Goal: Task Accomplishment & Management: Manage account settings

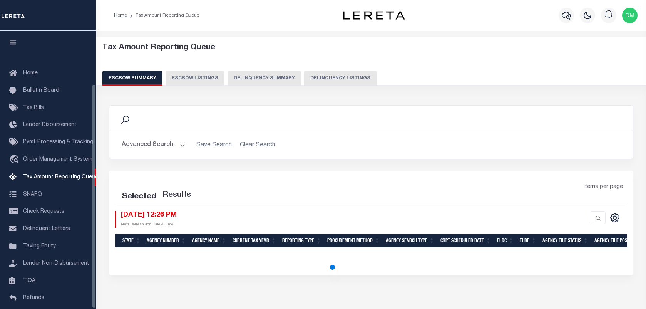
click at [345, 80] on button "Delinquency Listings" at bounding box center [340, 78] width 72 height 15
select select
select select "100"
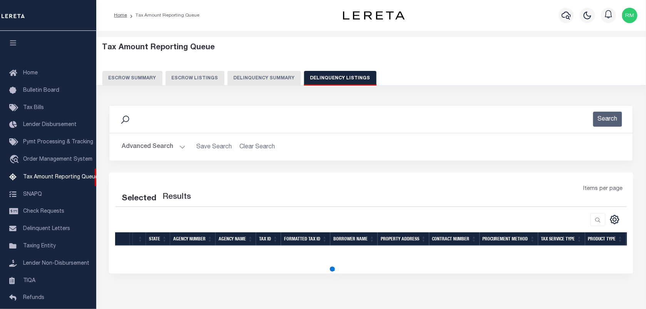
scroll to position [66, 0]
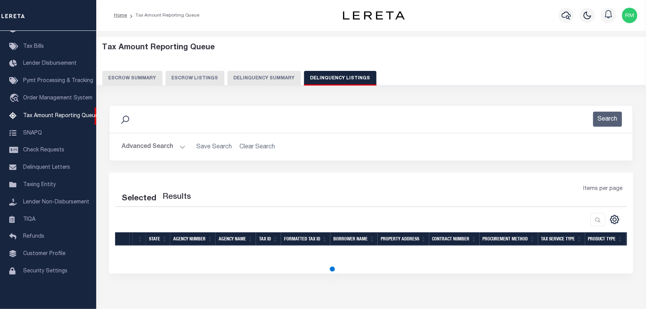
select select "100"
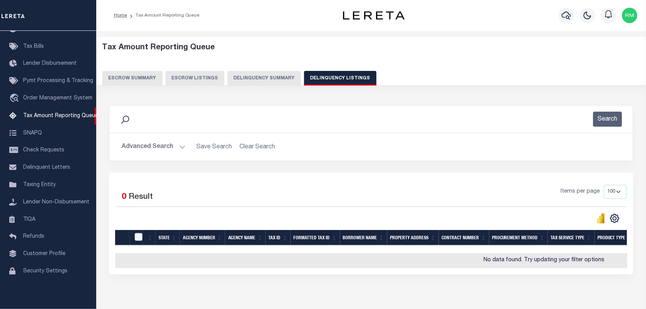
click at [168, 146] on button "Advanced Search" at bounding box center [154, 146] width 64 height 15
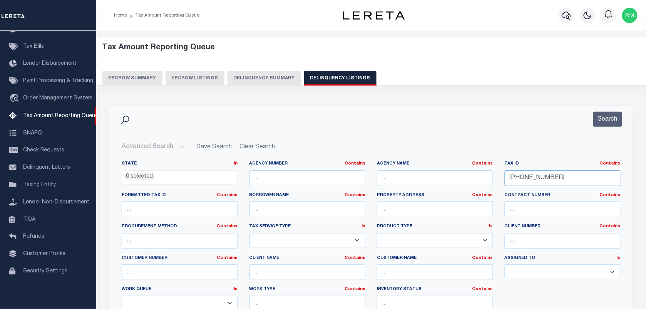
click at [558, 180] on input "03-00069-014" at bounding box center [563, 178] width 116 height 16
paste input "1467-000"
type input "03-01467-000"
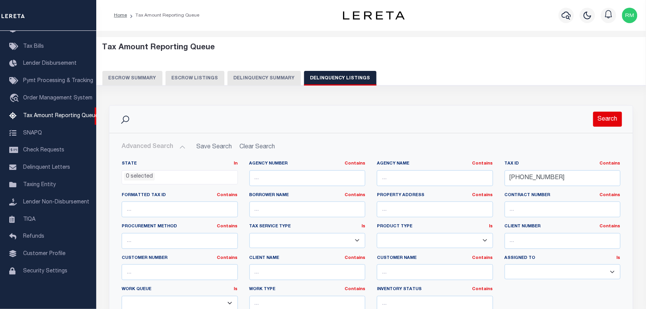
click at [603, 125] on button "Search" at bounding box center [607, 119] width 29 height 15
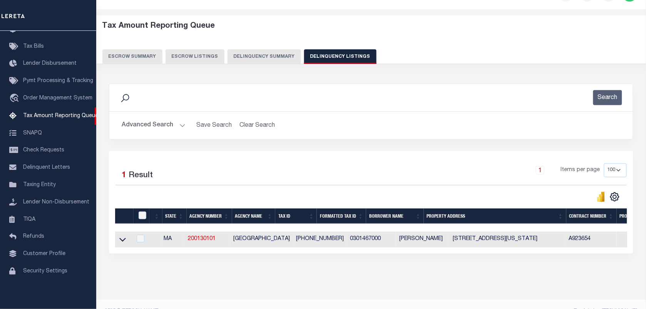
scroll to position [42, 0]
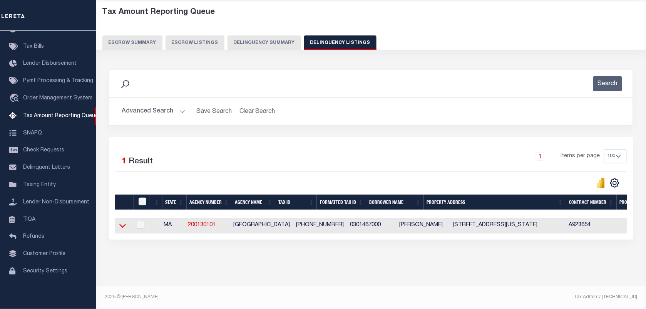
drag, startPoint x: 121, startPoint y: 222, endPoint x: 179, endPoint y: 152, distance: 91.3
click at [121, 222] on icon at bounding box center [122, 225] width 7 height 8
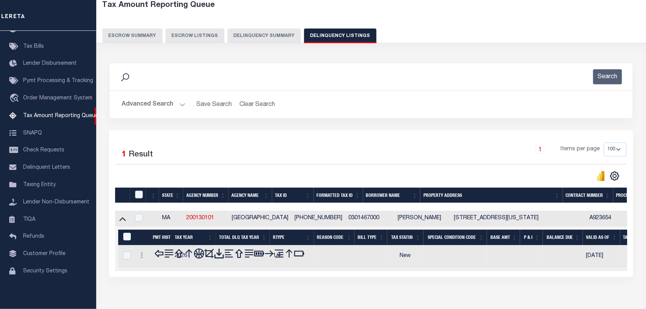
scroll to position [82, 0]
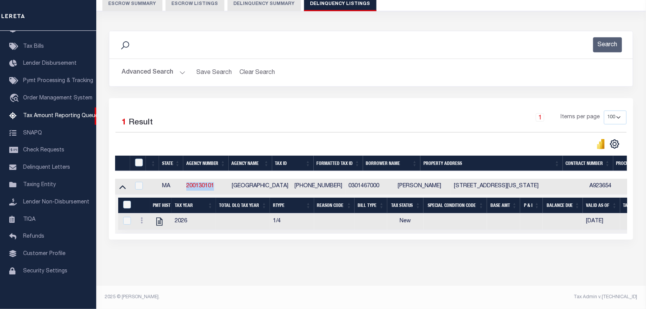
drag, startPoint x: 219, startPoint y: 180, endPoint x: 187, endPoint y: 181, distance: 32.7
click at [187, 181] on td "200130101" at bounding box center [205, 187] width 45 height 16
checkbox input "true"
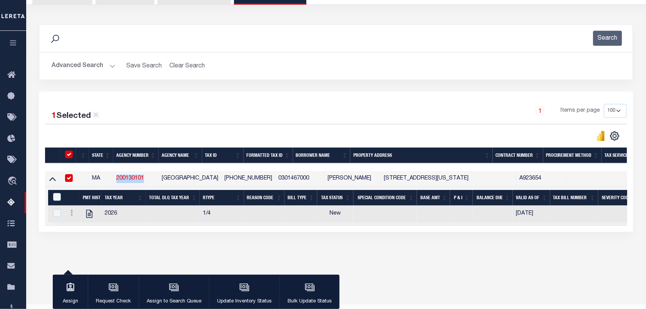
copy link "200130101"
drag, startPoint x: 245, startPoint y: 180, endPoint x: 205, endPoint y: 179, distance: 39.7
click at [221, 179] on td "03-01467-000" at bounding box center [248, 179] width 54 height 16
checkbox input "false"
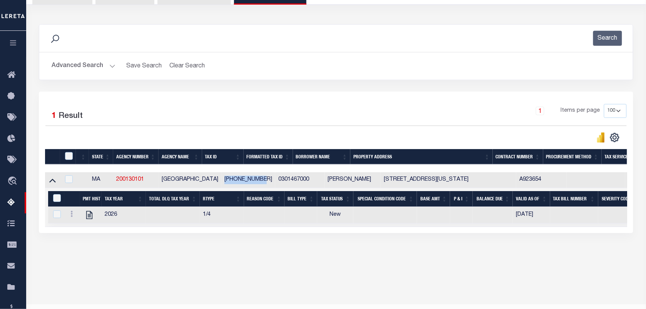
copy td "03-01467-000"
click at [69, 216] on link at bounding box center [71, 215] width 8 height 6
click at [81, 230] on img "" at bounding box center [81, 227] width 8 height 8
checkbox input "true"
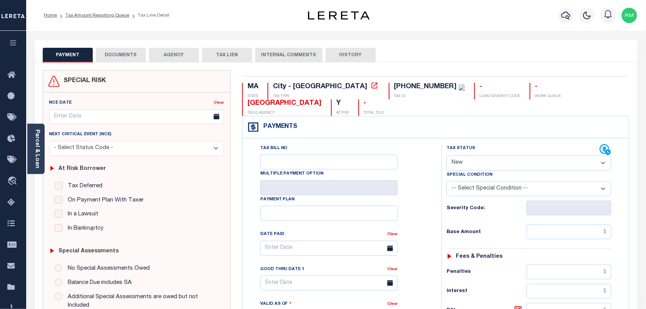
click at [471, 156] on select "- Select Status Code - Open Due/Unpaid Paid Incomplete No Tax Due Internal Refu…" at bounding box center [529, 163] width 165 height 15
select select "DUE"
click at [447, 156] on select "- Select Status Code - Open Due/Unpaid Paid Incomplete No Tax Due Internal Refu…" at bounding box center [529, 163] width 165 height 15
type input "08/29/2025"
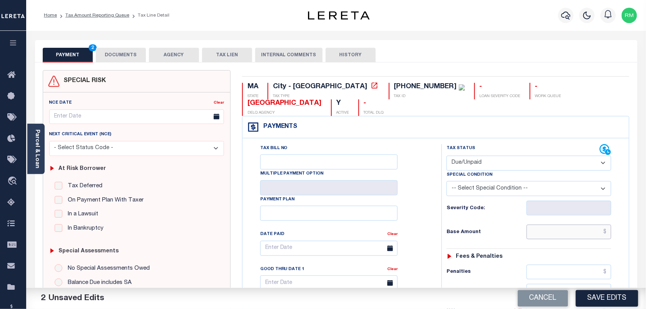
click at [545, 224] on input "text" at bounding box center [569, 231] width 85 height 15
paste input "3,383.49"
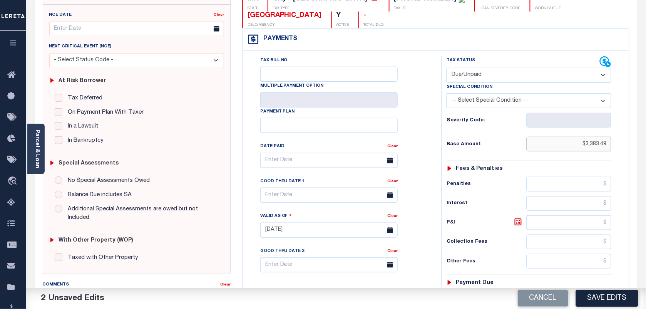
scroll to position [144, 0]
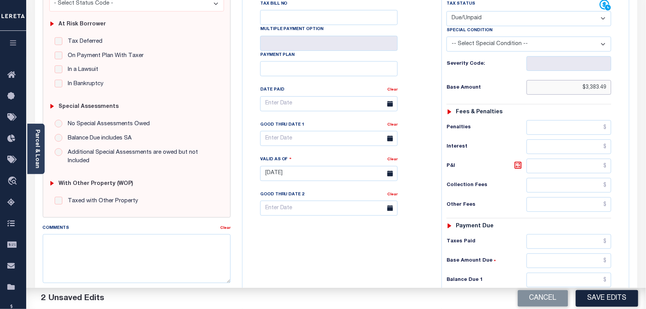
type input "$3,383.49"
click at [543, 273] on input "text" at bounding box center [569, 280] width 85 height 15
type input "$0.00"
click at [304, 126] on body "Home Tax Amount Reporting Queue Tax Line Detail" at bounding box center [323, 150] width 646 height 588
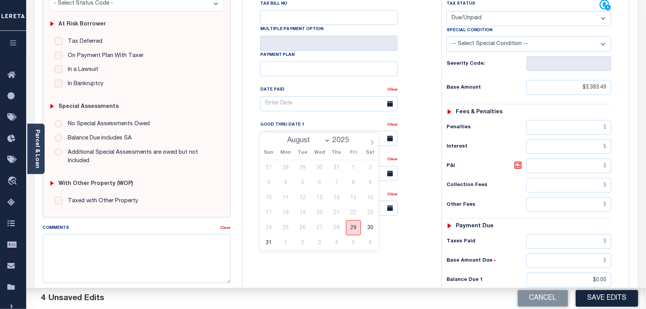
click at [352, 231] on span "29" at bounding box center [353, 227] width 15 height 15
type input "[DATE]"
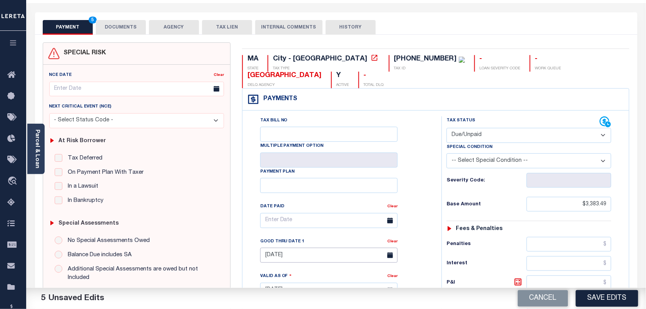
scroll to position [0, 0]
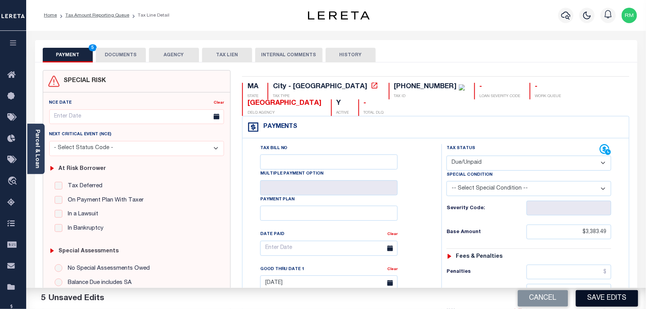
click at [586, 299] on button "Save Edits" at bounding box center [607, 298] width 62 height 17
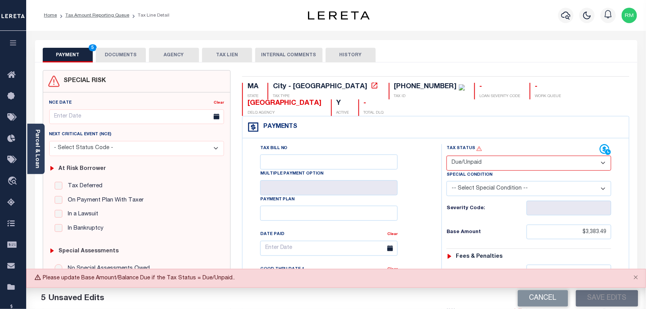
click at [124, 51] on button "DOCUMENTS" at bounding box center [121, 55] width 50 height 15
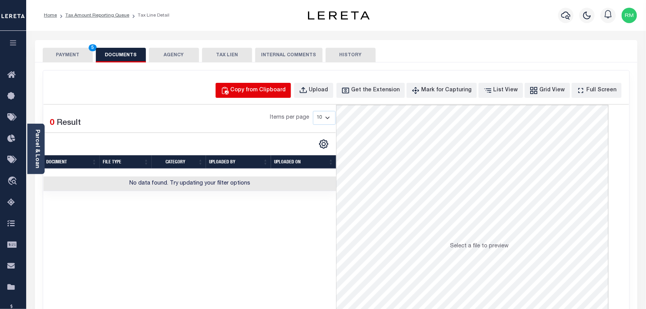
click at [253, 93] on div "Copy from Clipboard" at bounding box center [258, 90] width 55 height 8
select select "POP"
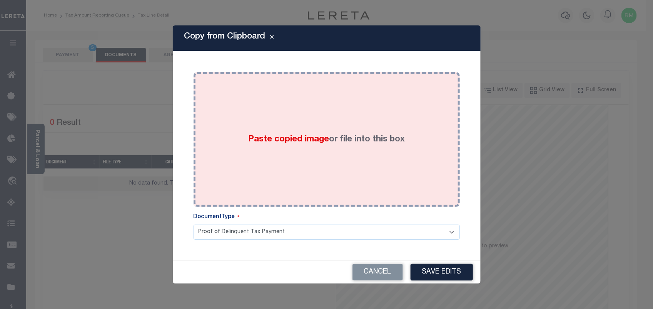
click at [340, 159] on div "Paste copied image or file into this box" at bounding box center [326, 139] width 255 height 123
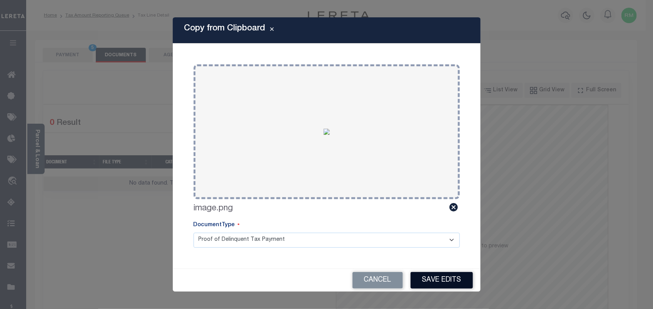
click at [447, 276] on button "Save Edits" at bounding box center [442, 280] width 62 height 17
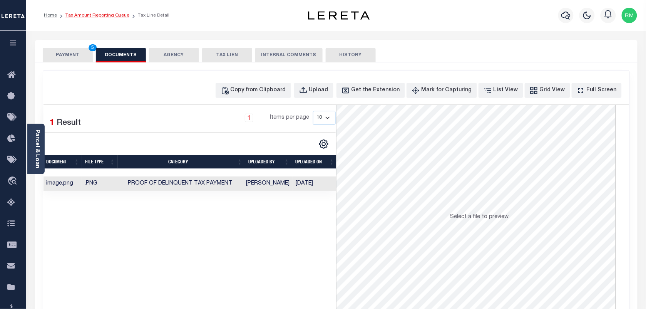
click at [110, 16] on link "Tax Amount Reporting Queue" at bounding box center [97, 15] width 64 height 5
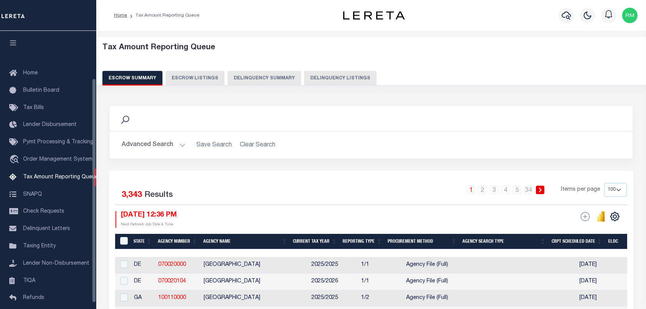
click at [305, 74] on button "Delinquency Listings" at bounding box center [340, 78] width 72 height 15
select select "100"
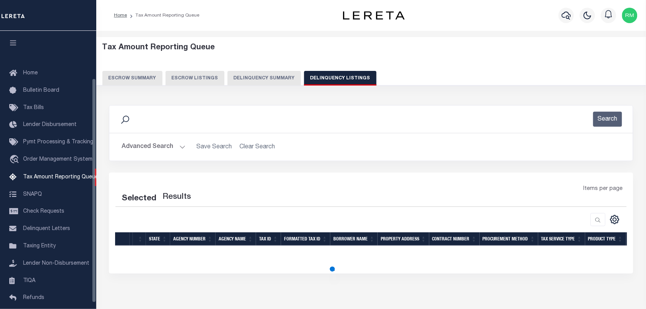
scroll to position [59, 0]
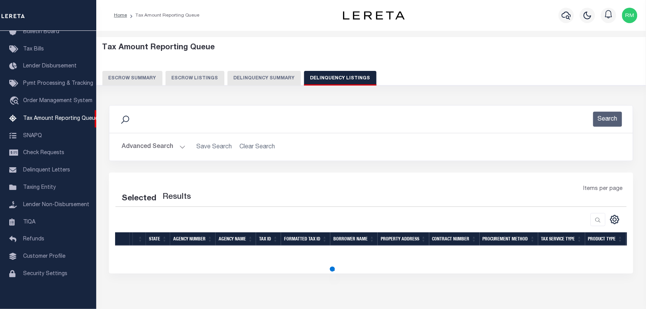
select select "100"
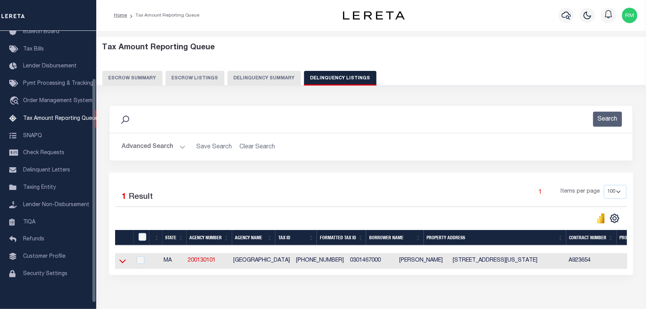
click at [124, 261] on icon at bounding box center [122, 261] width 7 height 8
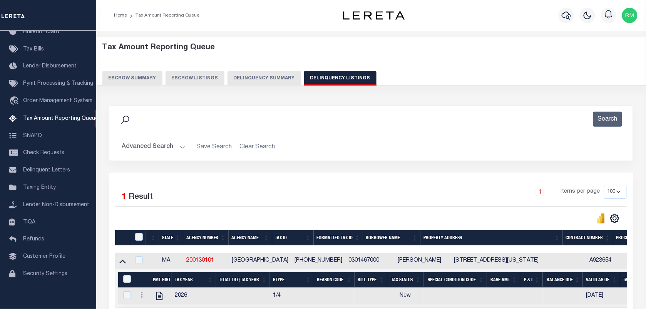
scroll to position [78, 0]
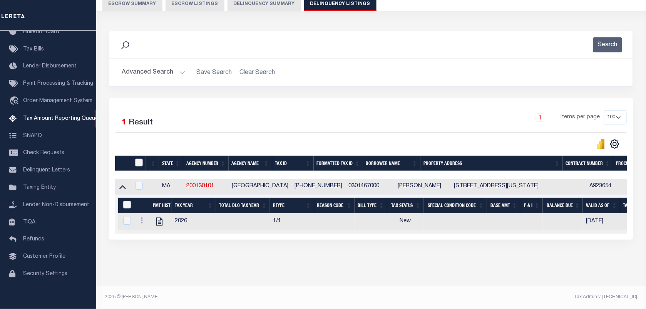
click at [141, 159] on input "checkbox" at bounding box center [139, 163] width 8 height 8
checkbox input "true"
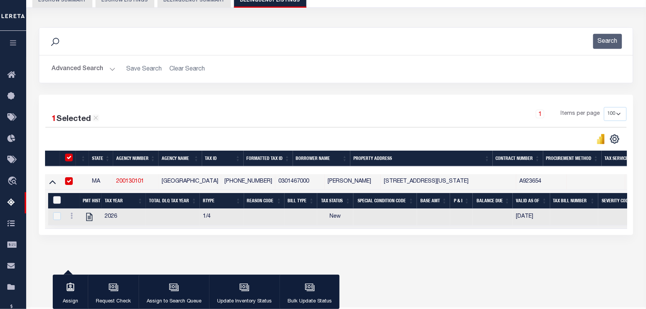
click at [53, 200] on input "&nbsp;" at bounding box center [57, 200] width 8 height 8
checkbox input "true"
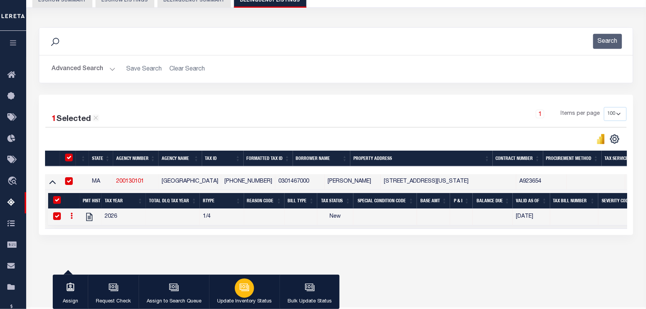
click at [241, 290] on icon "button" at bounding box center [245, 287] width 10 height 10
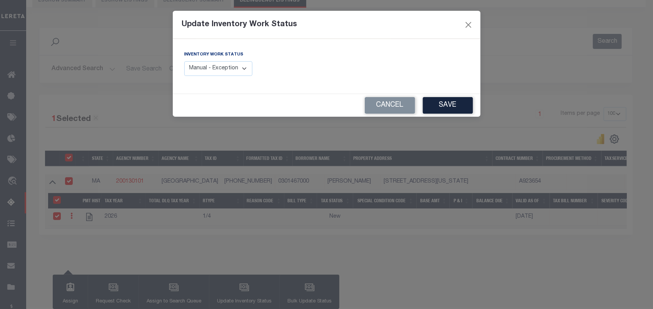
click at [240, 64] on select "Manual - Exception Pended - Awaiting Search Late Add Exception Completed" at bounding box center [218, 68] width 69 height 15
select select "4"
click at [184, 61] on select "Manual - Exception Pended - Awaiting Search Late Add Exception Completed" at bounding box center [218, 68] width 69 height 15
click at [454, 100] on button "Save" at bounding box center [448, 105] width 50 height 17
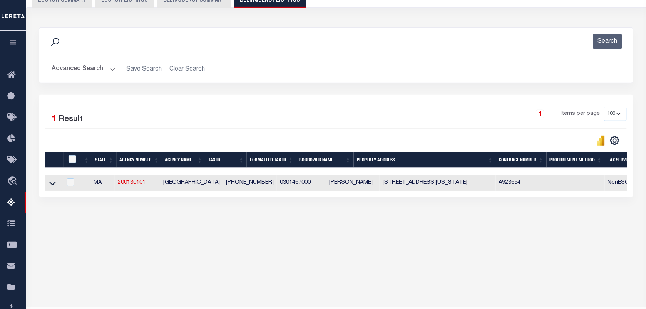
click at [105, 72] on button "Advanced Search" at bounding box center [84, 69] width 64 height 15
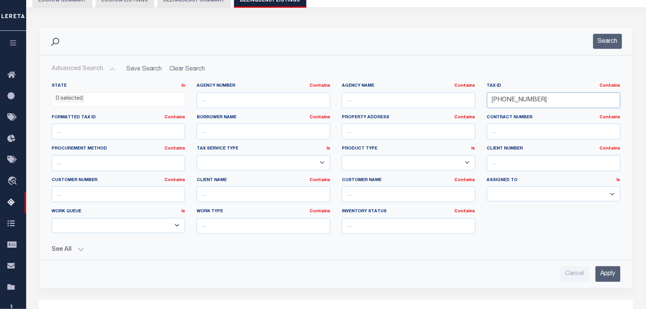
click at [542, 100] on input "03-01467-000" at bounding box center [554, 100] width 134 height 16
paste input "2476-022"
type input "[PHONE_NUMBER]"
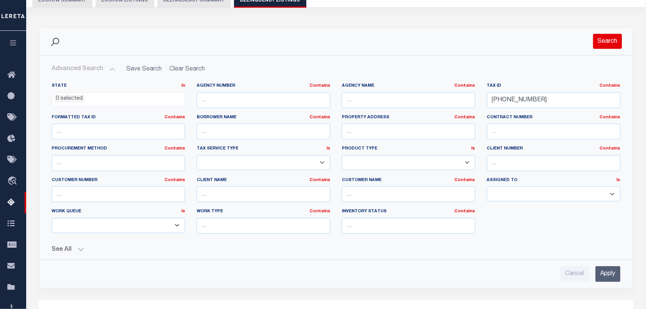
click at [601, 45] on button "Search" at bounding box center [607, 41] width 29 height 15
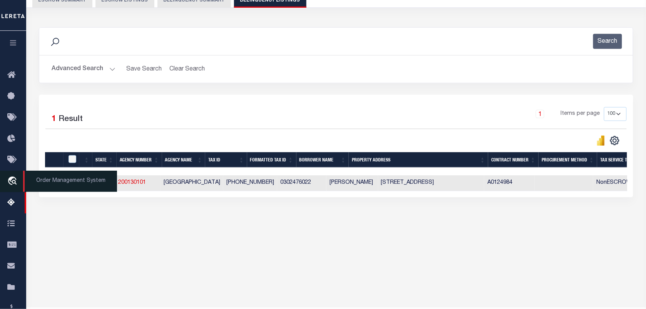
click at [53, 183] on span "Order Management System" at bounding box center [70, 181] width 94 height 21
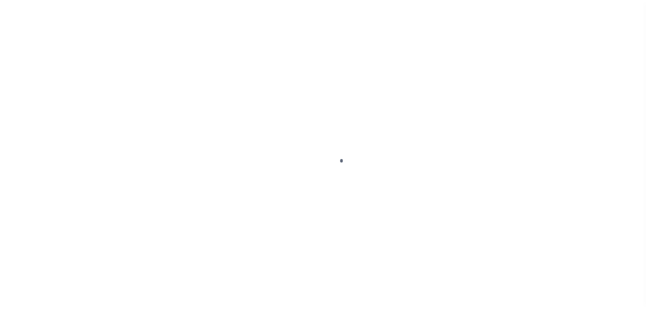
scroll to position [56, 0]
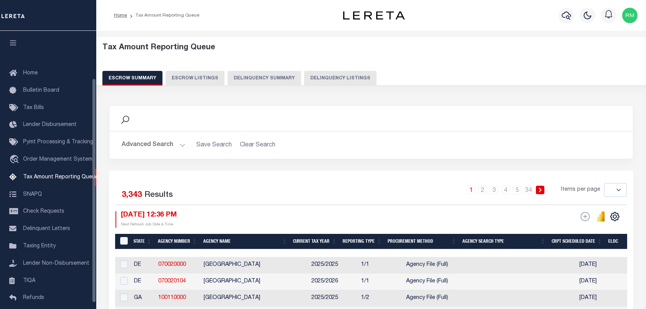
click at [342, 75] on button "Delinquency Listings" at bounding box center [340, 78] width 72 height 15
select select
select select "100"
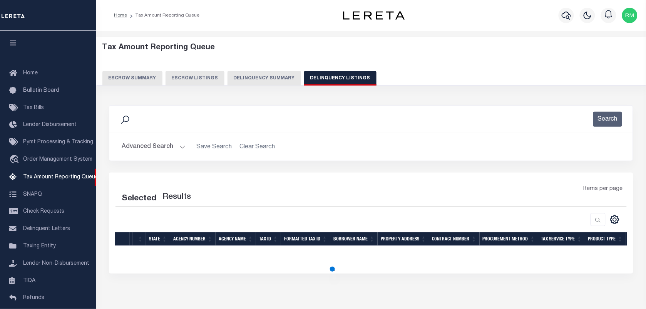
scroll to position [59, 0]
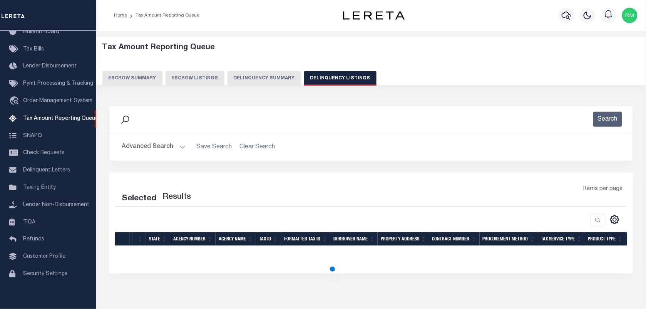
select select "100"
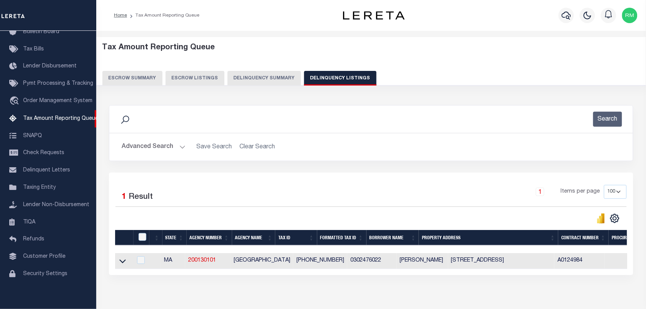
click at [165, 149] on button "Advanced Search" at bounding box center [154, 146] width 64 height 15
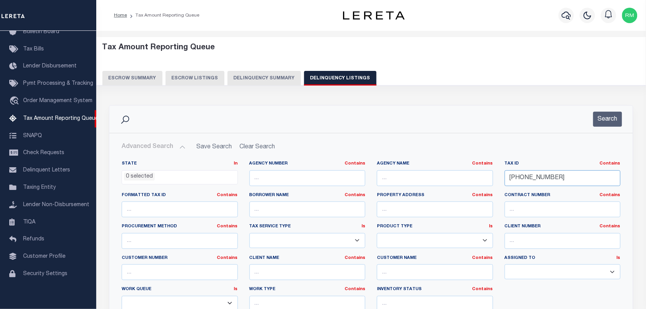
click at [558, 176] on input "[PHONE_NUMBER]" at bounding box center [563, 178] width 116 height 16
click at [608, 122] on button "Search" at bounding box center [607, 119] width 29 height 15
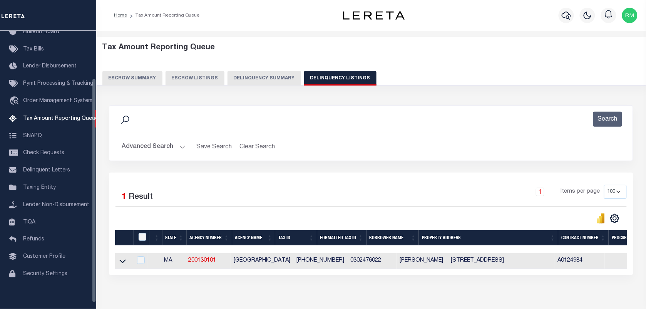
drag, startPoint x: 123, startPoint y: 264, endPoint x: 243, endPoint y: 157, distance: 160.1
click at [123, 264] on icon at bounding box center [122, 261] width 7 height 8
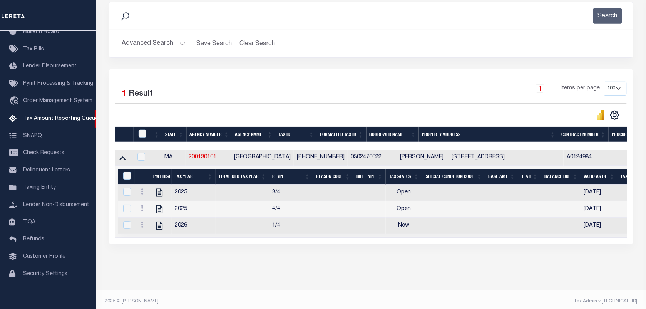
scroll to position [116, 0]
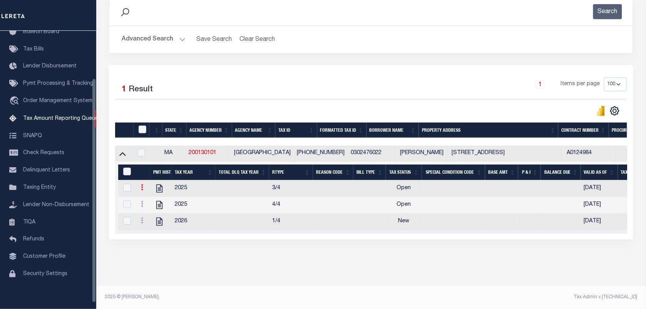
click at [141, 184] on icon at bounding box center [142, 187] width 2 height 6
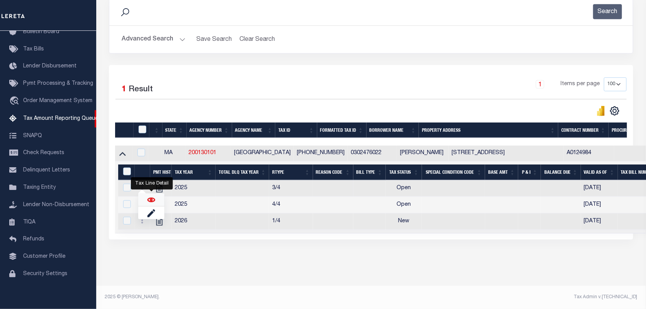
click at [149, 199] on img "" at bounding box center [151, 200] width 8 height 8
checkbox input "true"
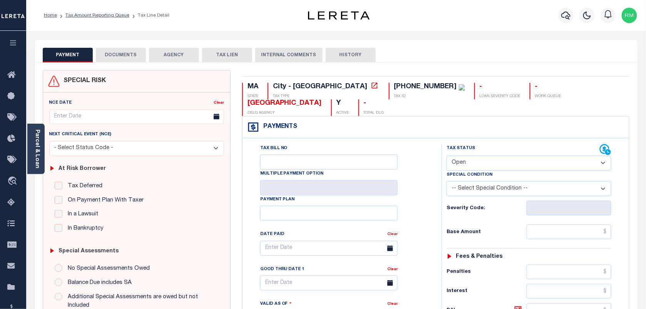
click at [472, 156] on select "- Select Status Code - Open Due/Unpaid Paid Incomplete No Tax Due Internal Refu…" at bounding box center [529, 163] width 165 height 15
select select "PYD"
click at [447, 156] on select "- Select Status Code - Open Due/Unpaid Paid Incomplete No Tax Due Internal Refu…" at bounding box center [529, 163] width 165 height 15
type input "[DATE]"
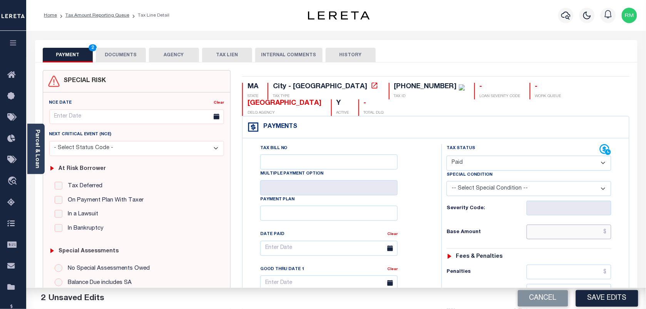
click at [565, 224] on input "text" at bounding box center [569, 231] width 85 height 15
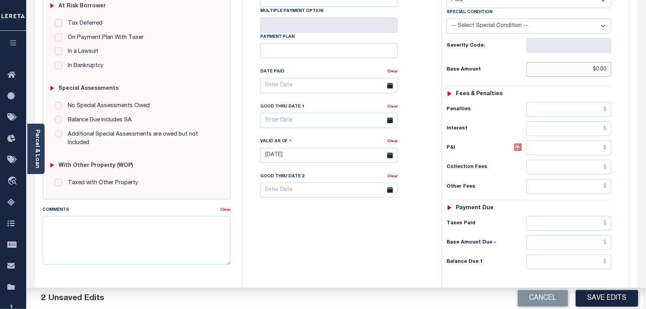
scroll to position [193, 0]
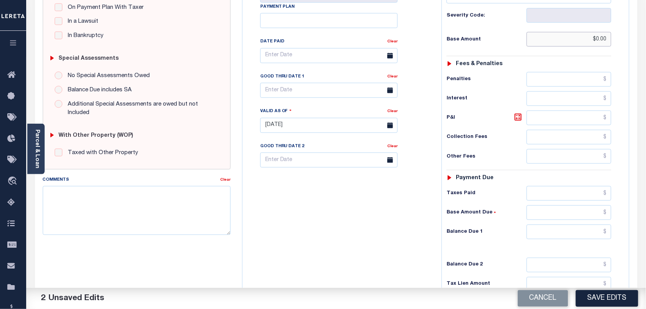
type input "$0.00"
click at [549, 224] on input "text" at bounding box center [569, 231] width 85 height 15
type input "$0.00"
click at [313, 79] on body "Home Tax Amount Reporting Queue Tax Line Detail" at bounding box center [323, 98] width 646 height 582
click at [356, 178] on span "29" at bounding box center [353, 179] width 15 height 15
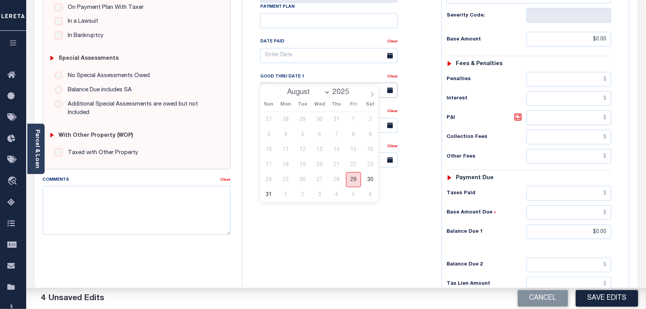
type input "[DATE]"
click at [613, 298] on button "Save Edits" at bounding box center [607, 298] width 62 height 17
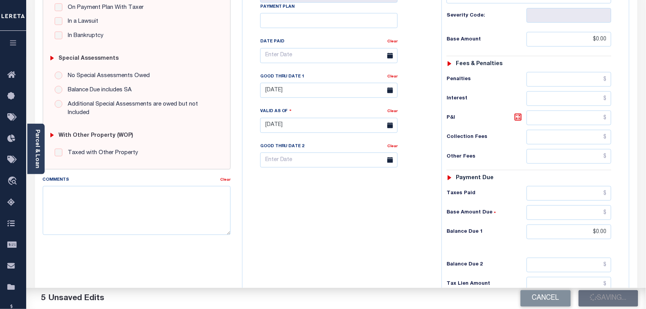
checkbox input "false"
type input "$0"
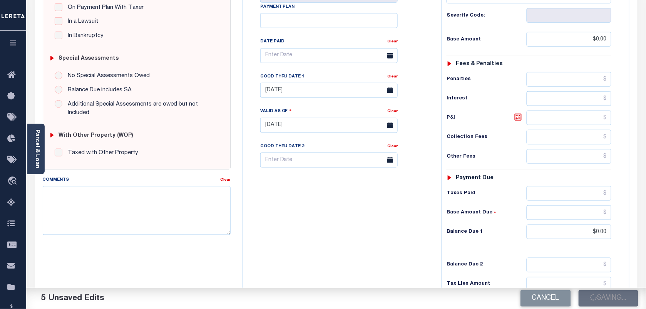
type input "$0"
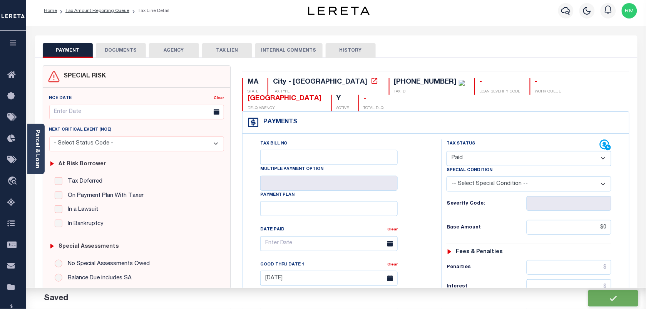
scroll to position [0, 0]
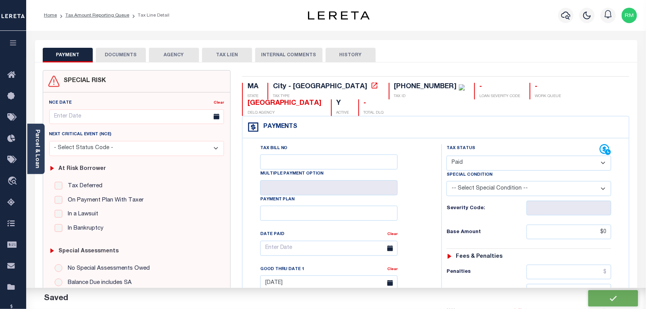
click at [108, 51] on button "DOCUMENTS" at bounding box center [121, 55] width 50 height 15
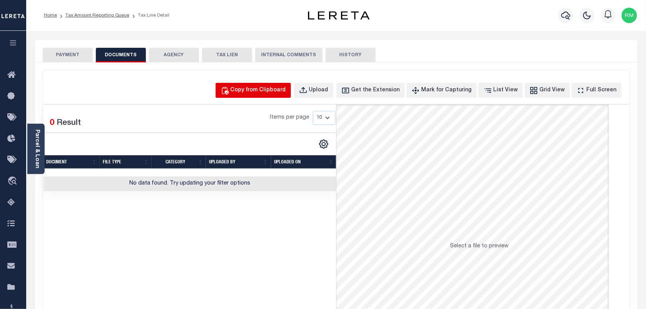
click at [277, 89] on div "Copy from Clipboard" at bounding box center [258, 90] width 55 height 8
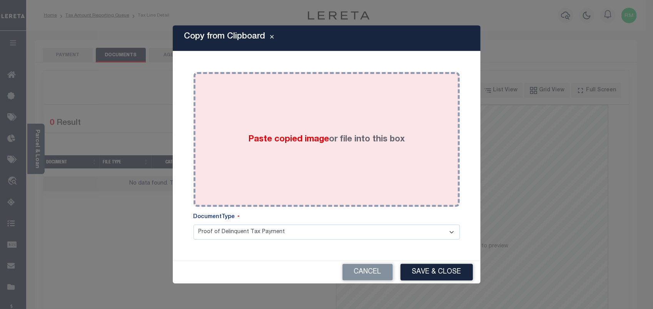
click at [241, 154] on div "Paste copied image or file into this box" at bounding box center [326, 139] width 255 height 123
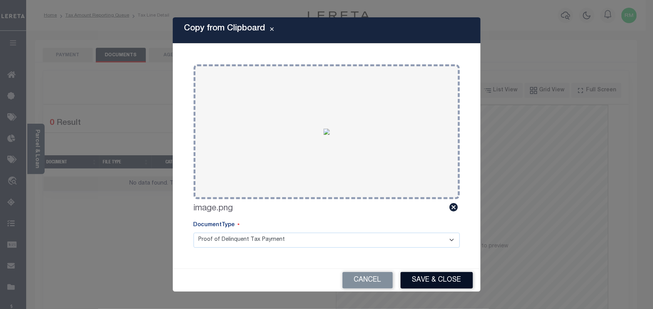
click at [429, 279] on button "Save & Close" at bounding box center [437, 280] width 72 height 17
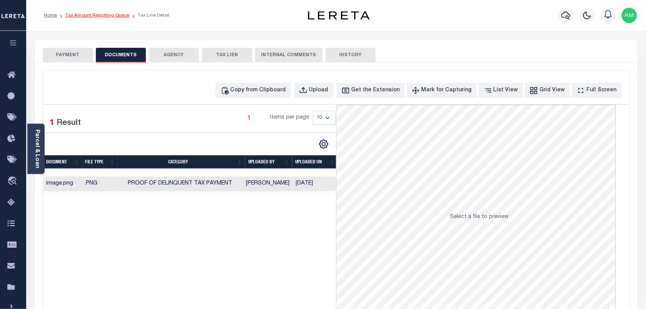
click at [99, 14] on link "Tax Amount Reporting Queue" at bounding box center [97, 15] width 64 height 5
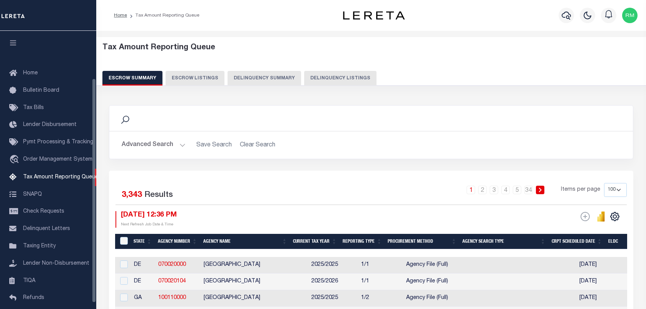
click at [309, 79] on button "Delinquency Listings" at bounding box center [340, 78] width 72 height 15
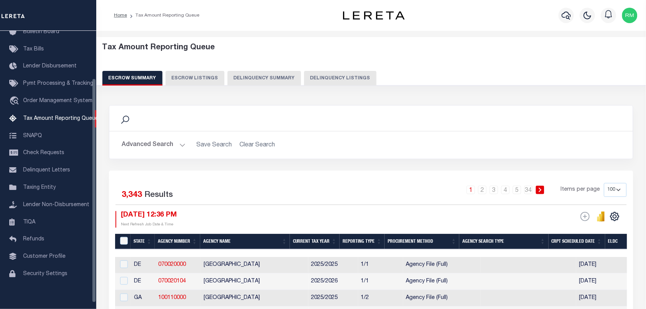
select select "100"
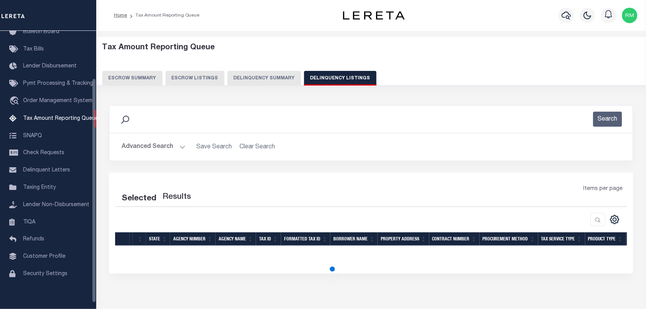
select select "100"
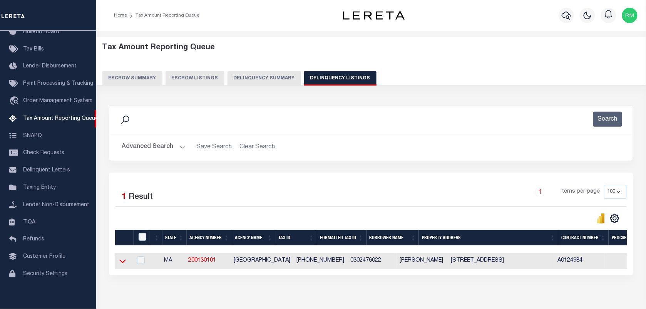
click at [120, 261] on icon at bounding box center [122, 261] width 7 height 8
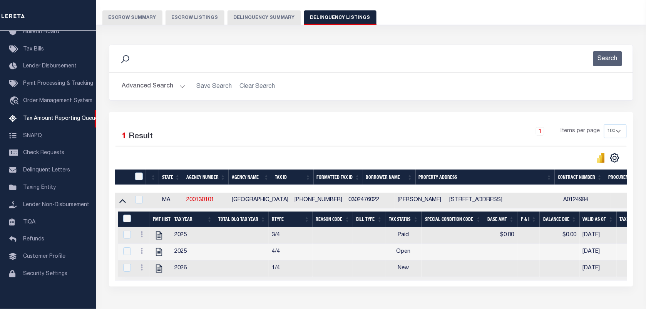
scroll to position [102, 0]
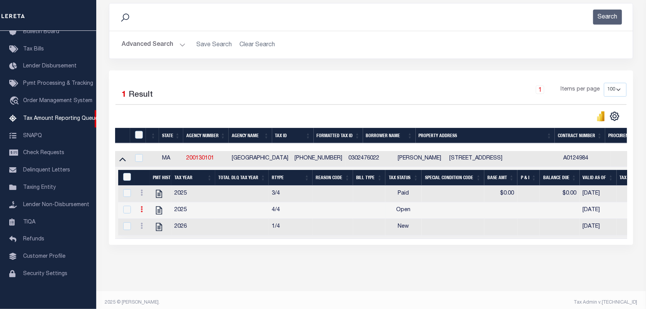
click at [139, 213] on link at bounding box center [141, 210] width 8 height 6
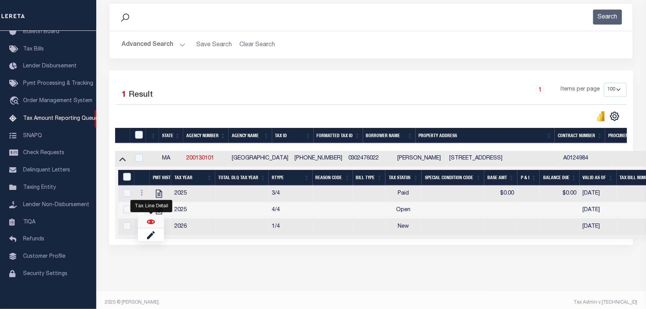
click at [154, 226] on img "" at bounding box center [151, 222] width 8 height 8
checkbox input "true"
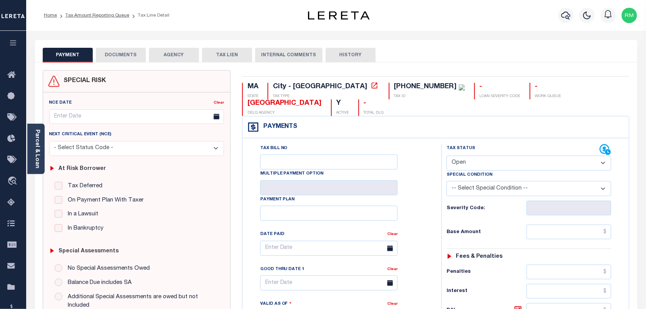
click at [472, 156] on select "- Select Status Code - Open Due/Unpaid Paid Incomplete No Tax Due Internal Refu…" at bounding box center [529, 163] width 165 height 15
select select "PYD"
click at [447, 156] on select "- Select Status Code - Open Due/Unpaid Paid Incomplete No Tax Due Internal Refu…" at bounding box center [529, 163] width 165 height 15
type input "[DATE]"
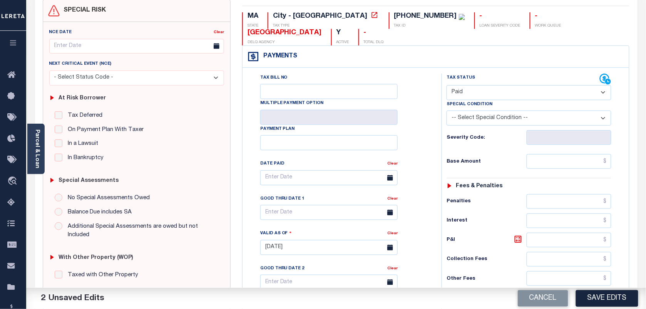
scroll to position [96, 0]
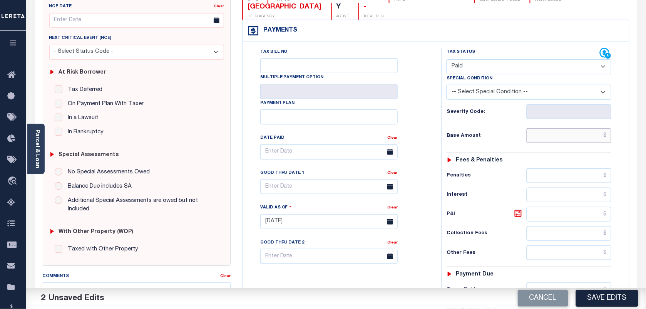
click at [571, 128] on input "text" at bounding box center [569, 135] width 85 height 15
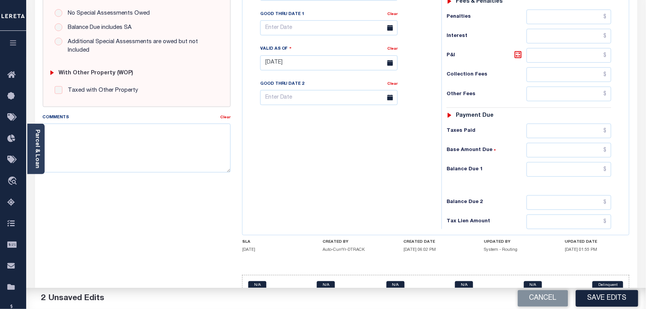
scroll to position [262, 0]
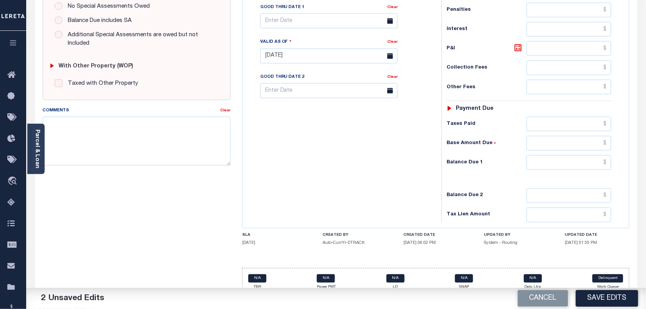
type input "$0.00"
click at [557, 155] on input "text" at bounding box center [569, 162] width 85 height 15
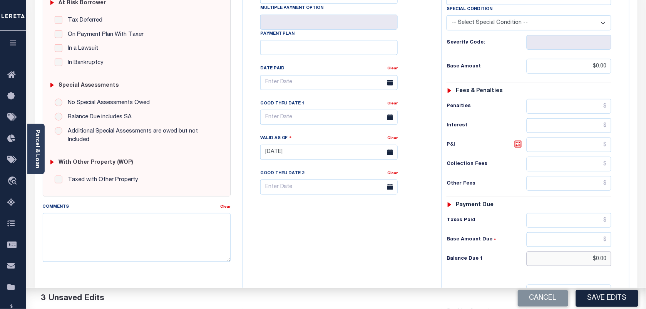
type input "$0.00"
click at [294, 110] on input "text" at bounding box center [328, 117] width 137 height 15
click at [355, 214] on span "29" at bounding box center [353, 206] width 15 height 15
type input "[DATE]"
click at [593, 297] on button "Save Edits" at bounding box center [607, 298] width 62 height 17
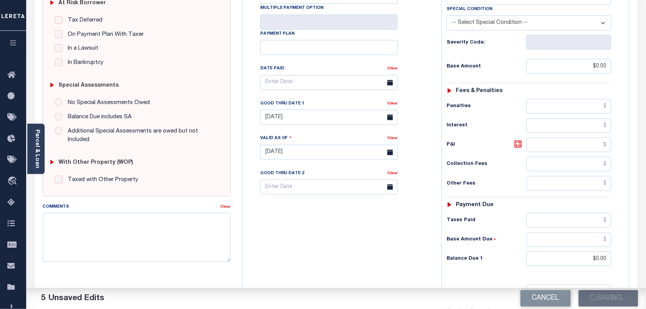
checkbox input "false"
type input "$0"
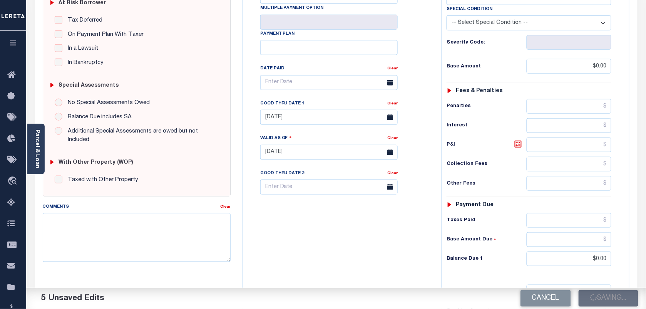
type input "$0"
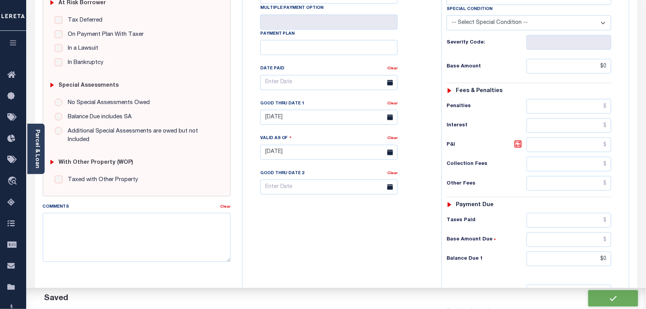
scroll to position [0, 0]
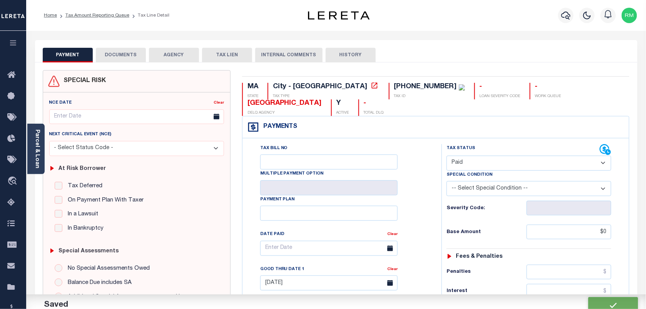
click at [128, 55] on button "DOCUMENTS" at bounding box center [121, 55] width 50 height 15
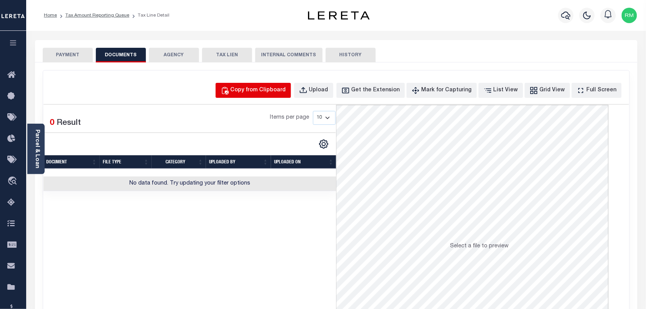
click at [256, 91] on div "Copy from Clipboard" at bounding box center [258, 90] width 55 height 8
select select "POP"
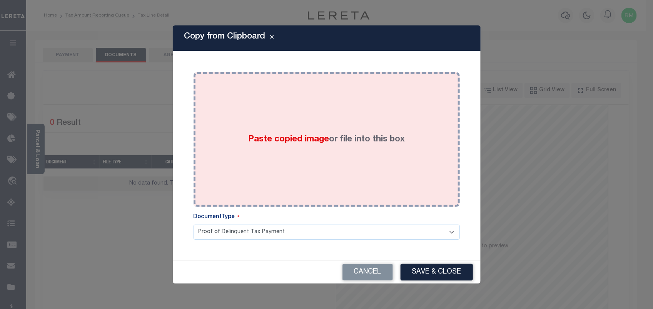
click at [249, 155] on div "Paste copied image or file into this box" at bounding box center [326, 139] width 255 height 123
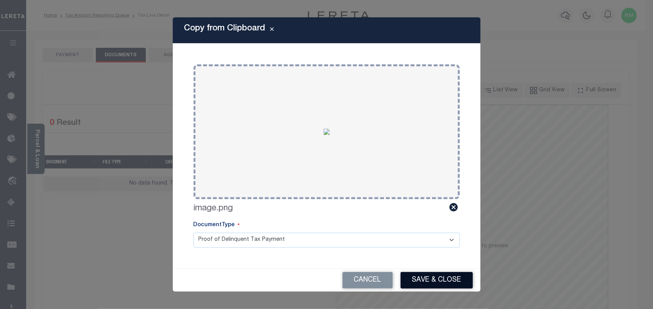
click at [438, 280] on button "Save & Close" at bounding box center [437, 280] width 72 height 17
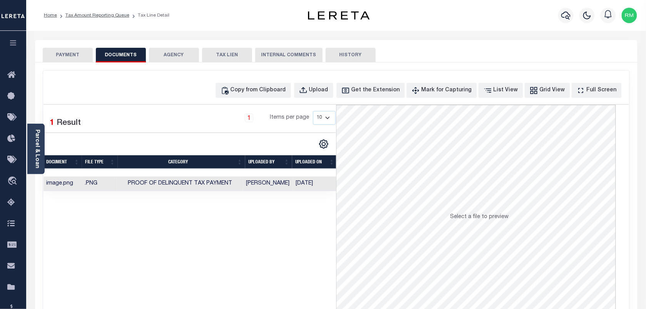
click at [116, 12] on li "Tax Amount Reporting Queue" at bounding box center [93, 15] width 72 height 7
click at [117, 13] on link "Tax Amount Reporting Queue" at bounding box center [97, 15] width 64 height 5
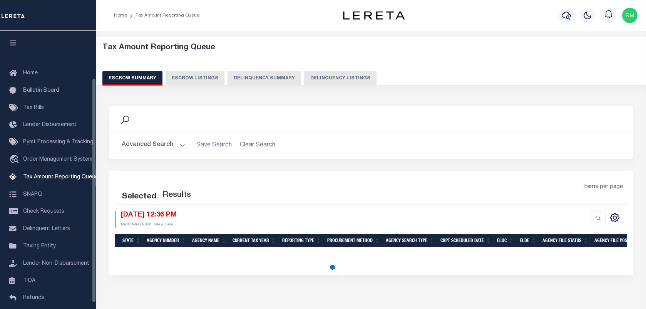
click at [323, 76] on button "Delinquency Listings" at bounding box center [340, 78] width 72 height 15
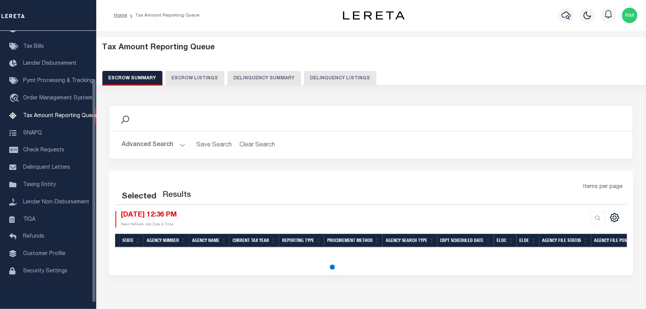
select select "100"
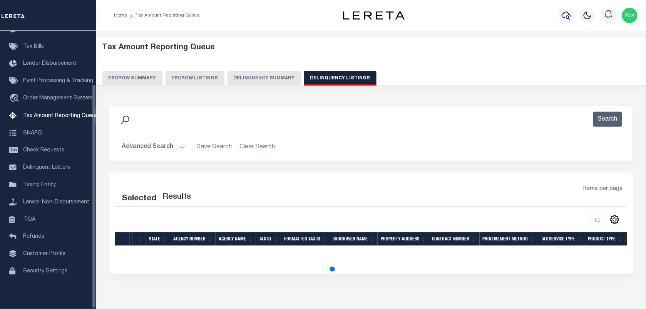
select select "100"
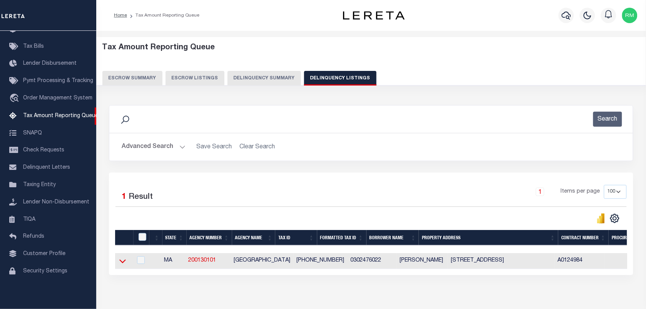
click at [124, 263] on icon at bounding box center [122, 262] width 7 height 4
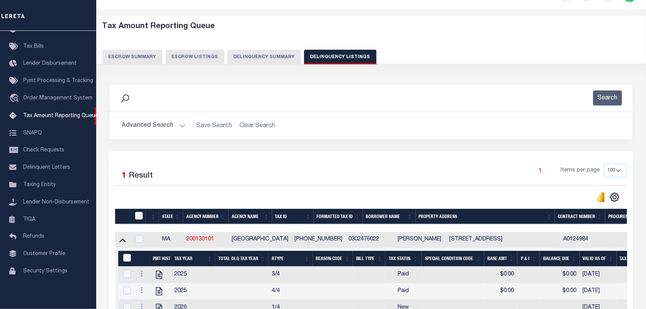
scroll to position [42, 0]
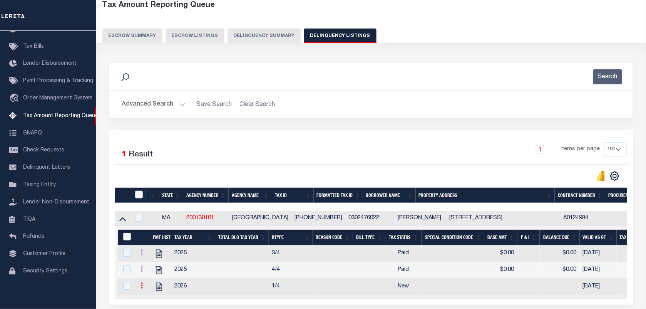
click at [141, 288] on icon at bounding box center [142, 285] width 2 height 6
click at [153, 263] on img "" at bounding box center [151, 262] width 8 height 8
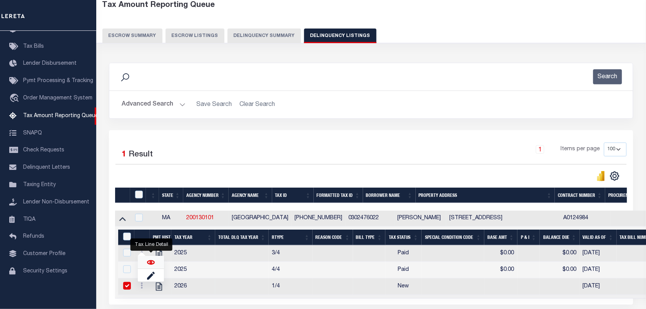
checkbox input "true"
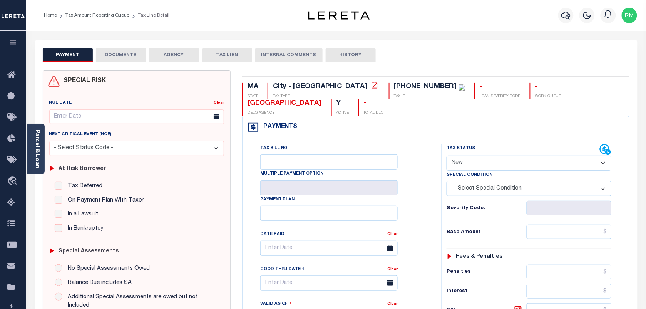
click at [472, 156] on select "- Select Status Code - Open Due/Unpaid Paid Incomplete No Tax Due Internal Refu…" at bounding box center [529, 163] width 165 height 15
select select "PYD"
click at [447, 156] on select "- Select Status Code - Open Due/Unpaid Paid Incomplete No Tax Due Internal Refu…" at bounding box center [529, 163] width 165 height 15
type input "[DATE]"
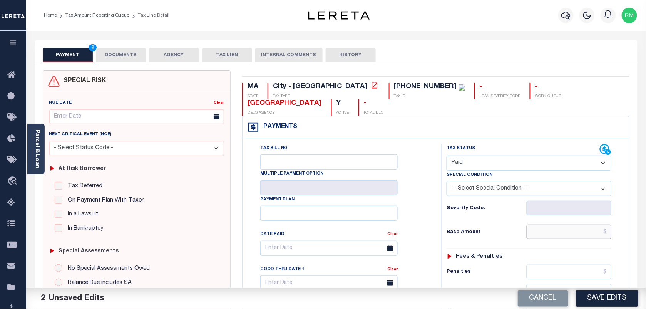
click at [541, 224] on input "text" at bounding box center [569, 231] width 85 height 15
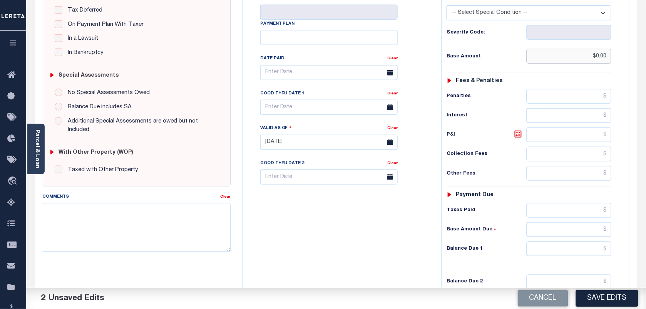
scroll to position [193, 0]
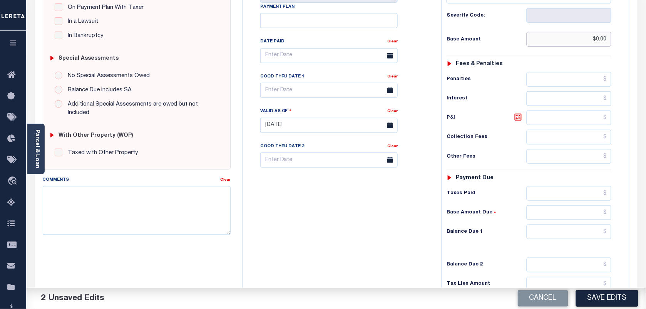
type input "$0.00"
click at [551, 224] on input "text" at bounding box center [569, 231] width 85 height 15
type input "$0.00"
click at [310, 83] on input "text" at bounding box center [328, 90] width 137 height 15
click at [352, 177] on span "29" at bounding box center [353, 179] width 15 height 15
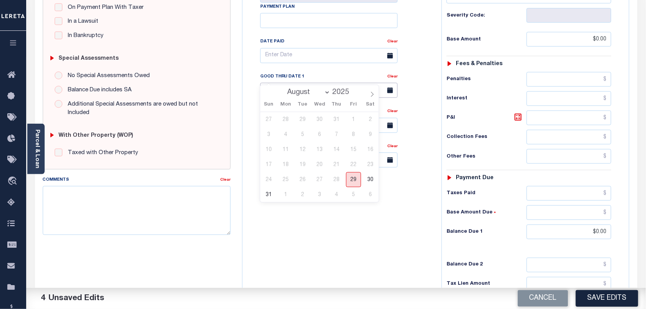
type input "[DATE]"
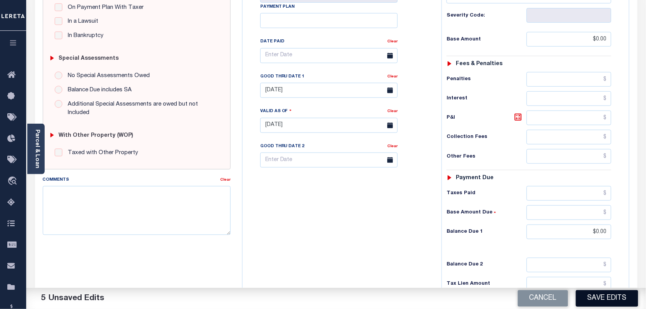
click at [594, 297] on button "Save Edits" at bounding box center [607, 298] width 62 height 17
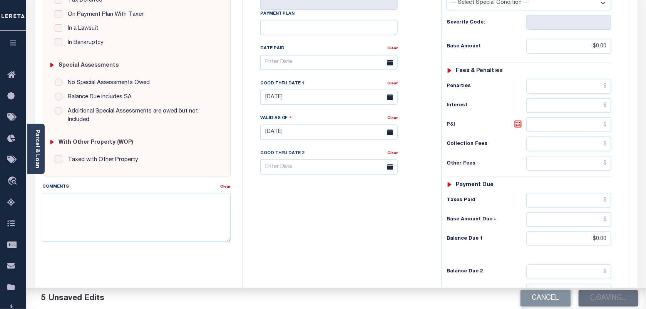
scroll to position [37, 0]
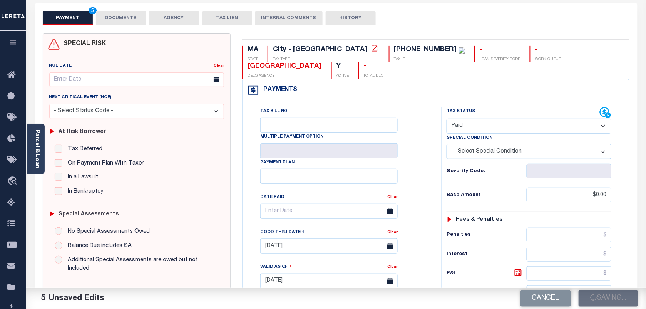
checkbox input "false"
type input "$0"
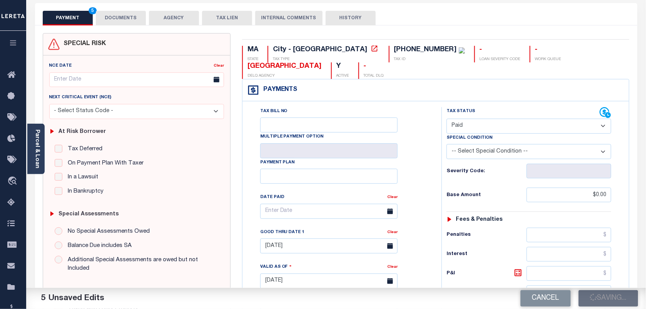
type input "$0"
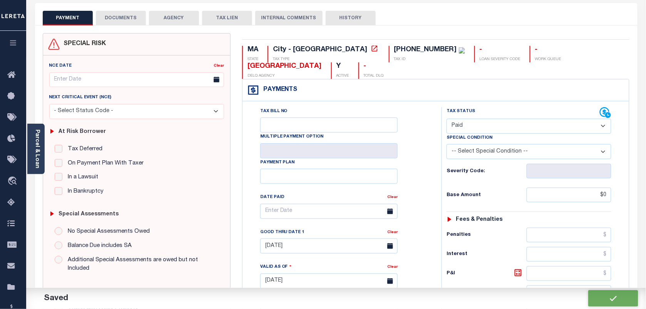
scroll to position [0, 0]
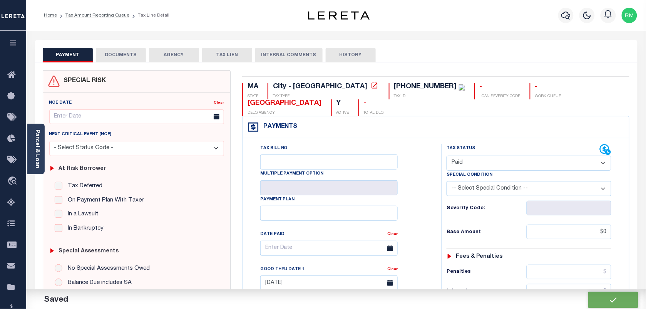
click at [126, 55] on button "DOCUMENTS" at bounding box center [121, 55] width 50 height 15
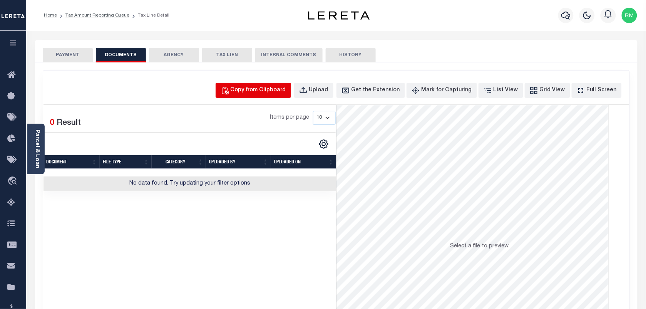
click at [266, 97] on button "Copy from Clipboard" at bounding box center [253, 90] width 75 height 15
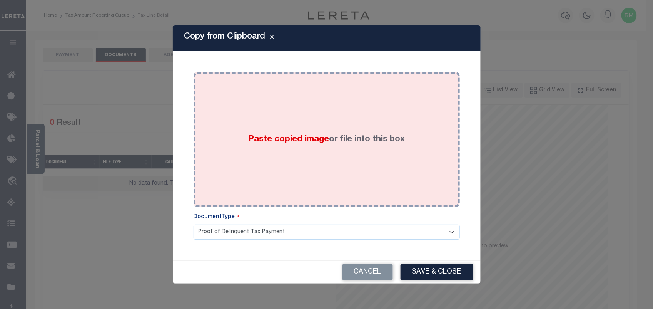
click at [259, 169] on div "Paste copied image or file into this box" at bounding box center [326, 139] width 255 height 123
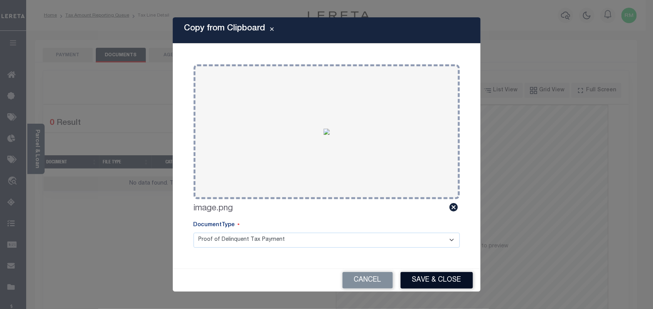
click at [413, 275] on button "Save & Close" at bounding box center [437, 280] width 72 height 17
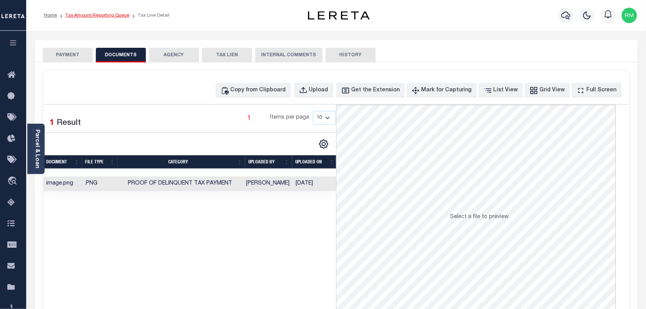
click at [122, 15] on link "Tax Amount Reporting Queue" at bounding box center [97, 15] width 64 height 5
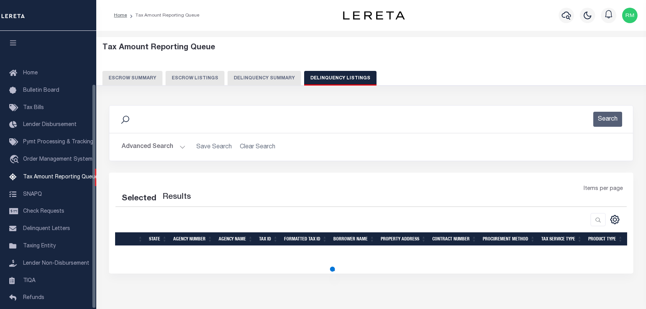
select select "100"
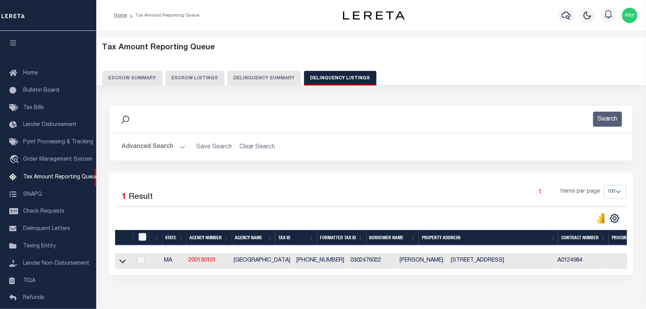
scroll to position [66, 0]
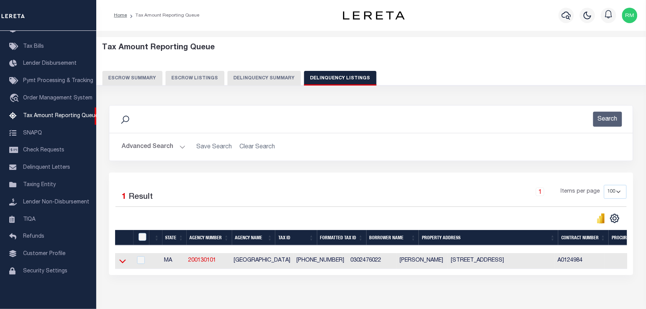
click at [121, 260] on icon at bounding box center [122, 261] width 7 height 8
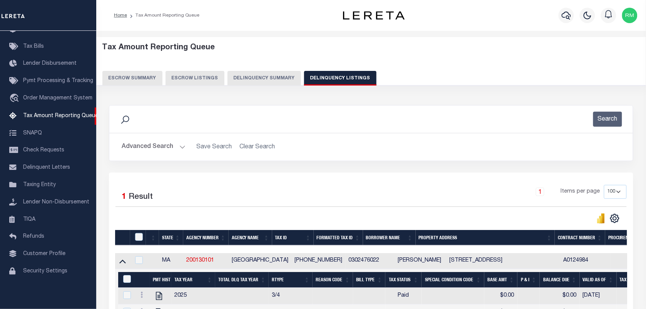
scroll to position [42, 0]
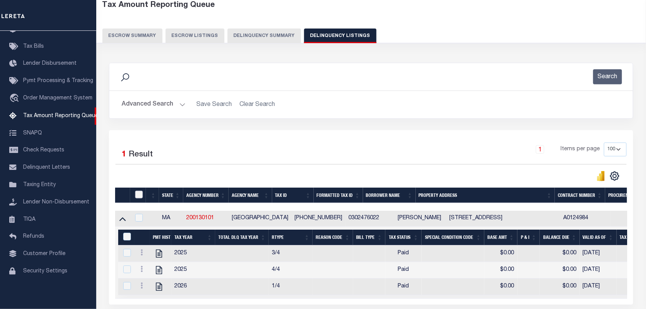
click at [137, 194] on input "checkbox" at bounding box center [139, 195] width 8 height 8
checkbox input "true"
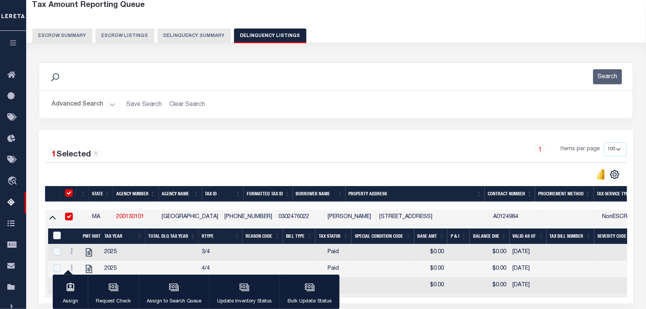
checkbox input "true"
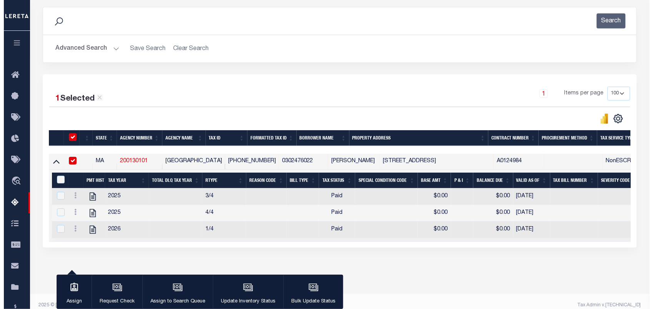
scroll to position [115, 0]
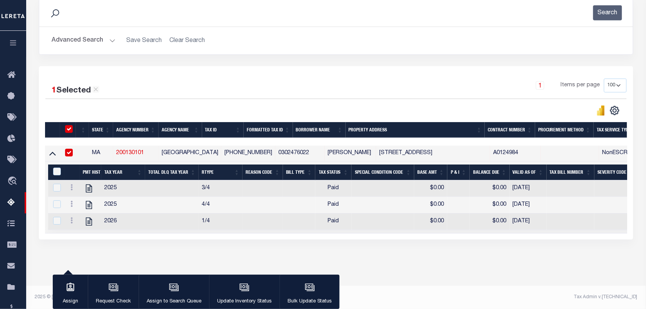
click at [52, 167] on div "&nbsp;" at bounding box center [57, 171] width 13 height 8
click at [53, 167] on input "&nbsp;" at bounding box center [57, 171] width 8 height 8
checkbox input "true"
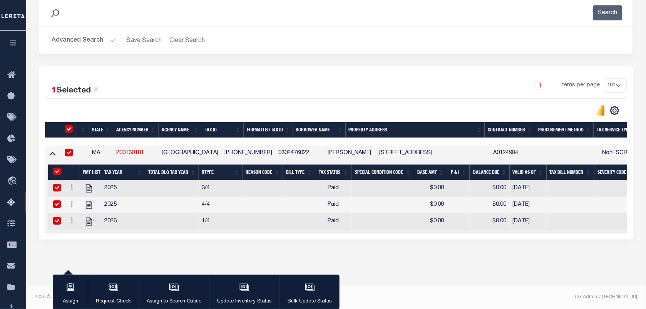
checkbox input "true"
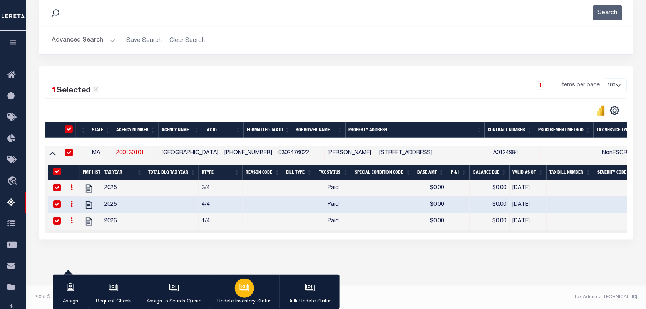
click at [237, 293] on div "button" at bounding box center [244, 287] width 19 height 19
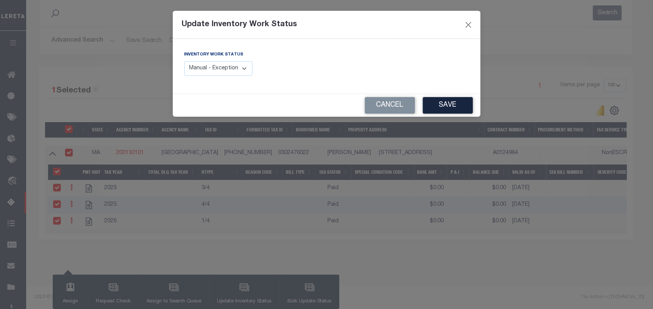
click at [227, 67] on select "Manual - Exception Pended - Awaiting Search Late Add Exception Completed" at bounding box center [218, 68] width 69 height 15
select select "4"
click at [184, 61] on select "Manual - Exception Pended - Awaiting Search Late Add Exception Completed" at bounding box center [218, 68] width 69 height 15
click at [451, 114] on button "Save" at bounding box center [448, 105] width 50 height 17
